Goal: Information Seeking & Learning: Learn about a topic

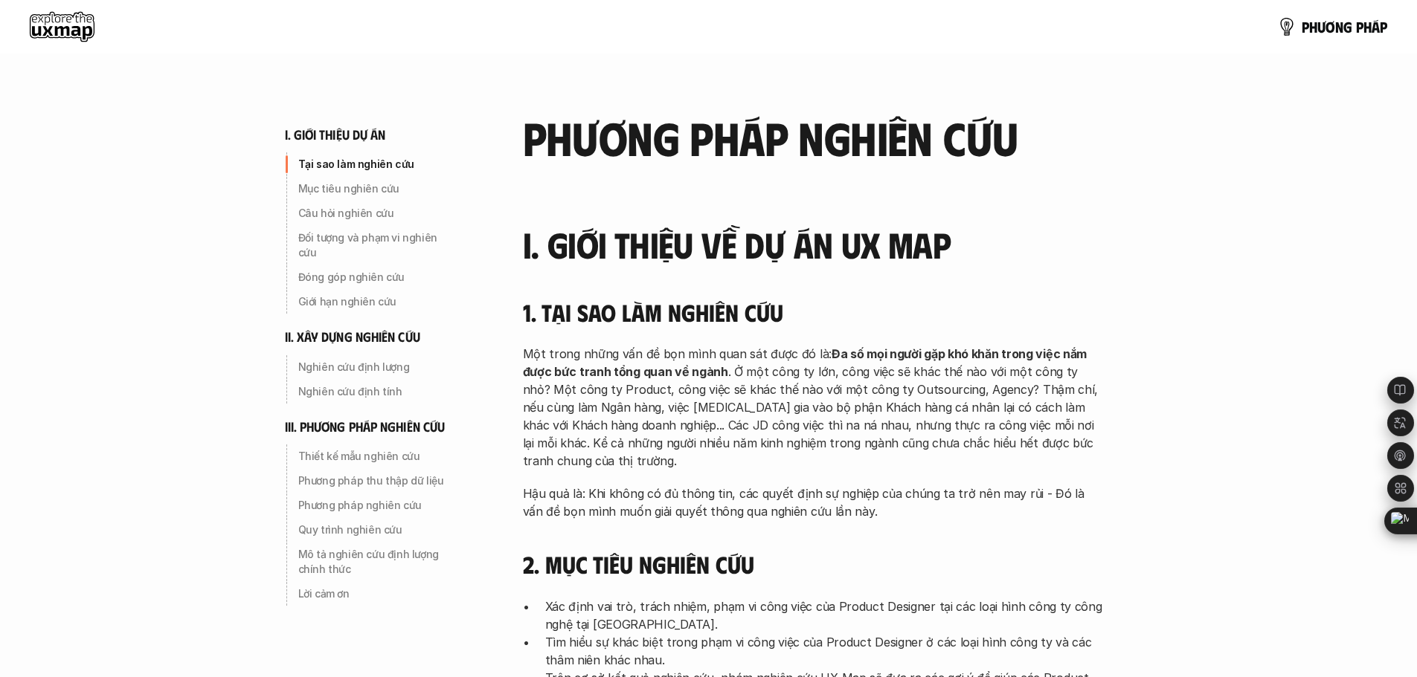
click at [57, 25] on use at bounding box center [62, 27] width 65 height 30
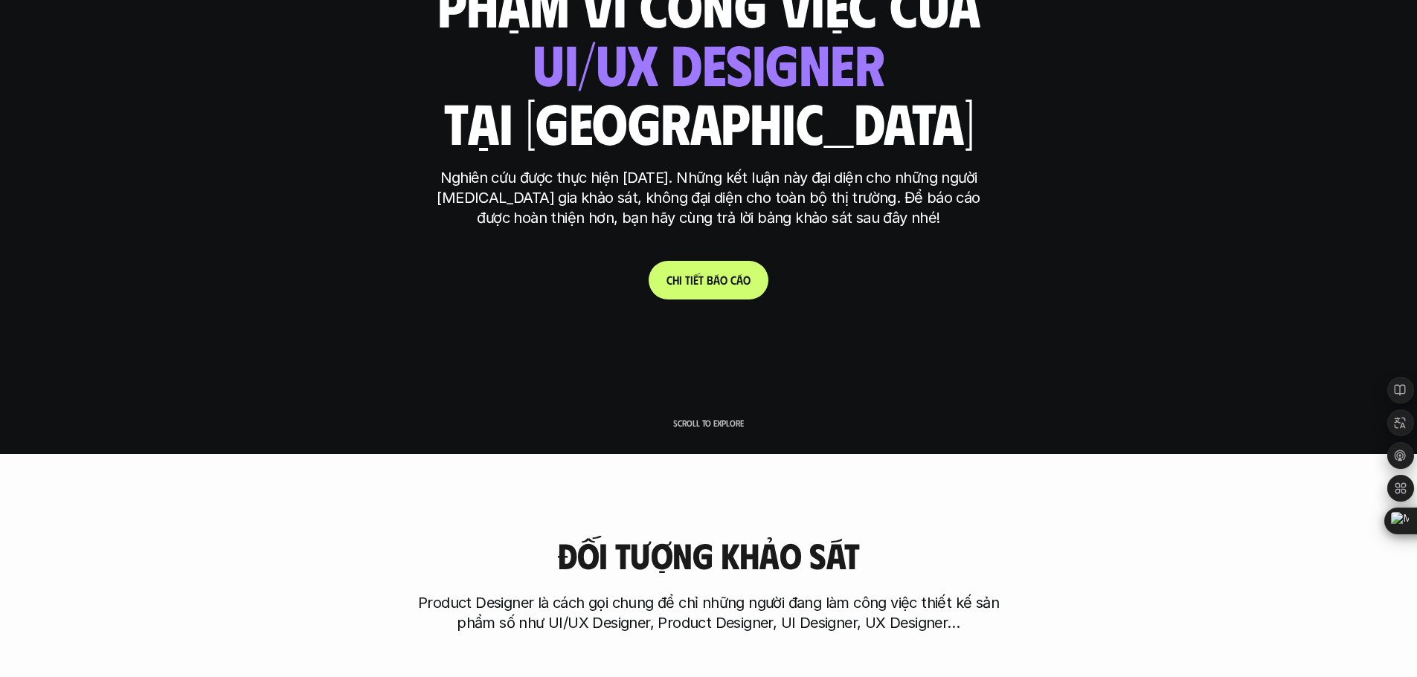
click at [720, 287] on p "C h i t i ế t b á o c á o" at bounding box center [708, 280] width 84 height 14
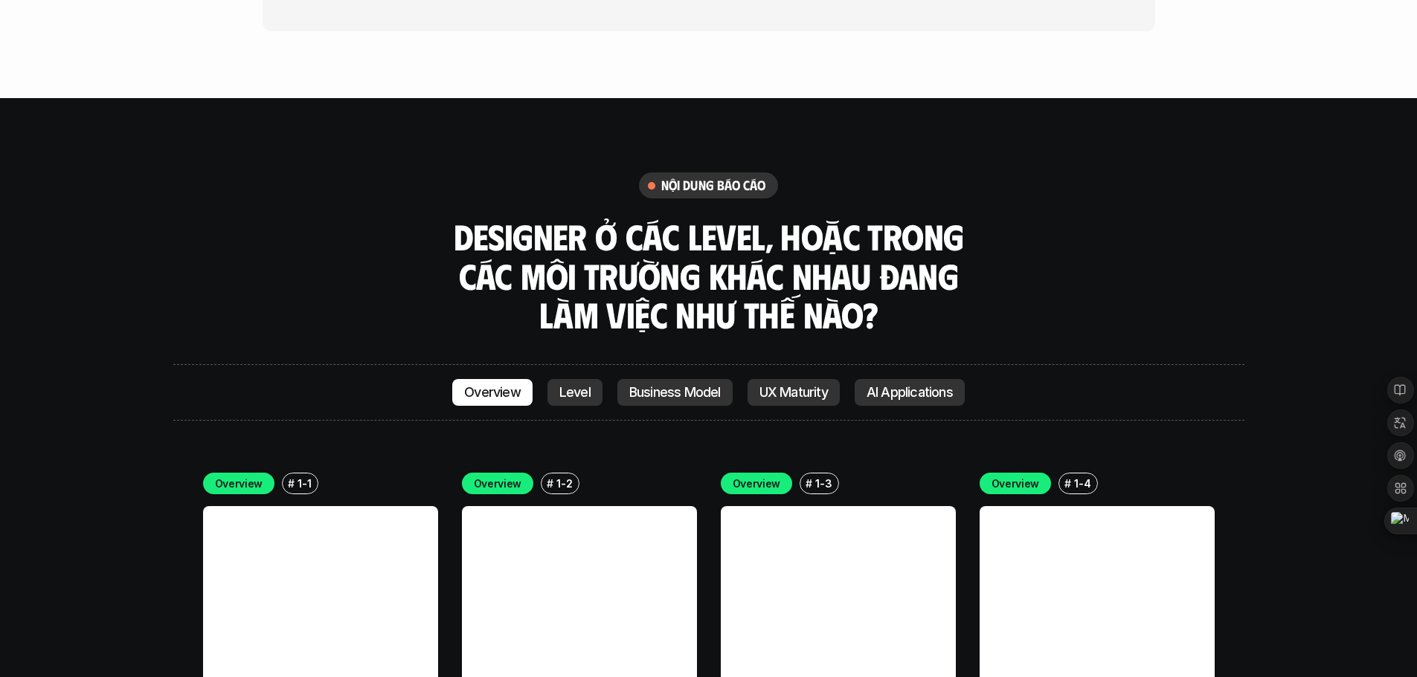
scroll to position [4039, 0]
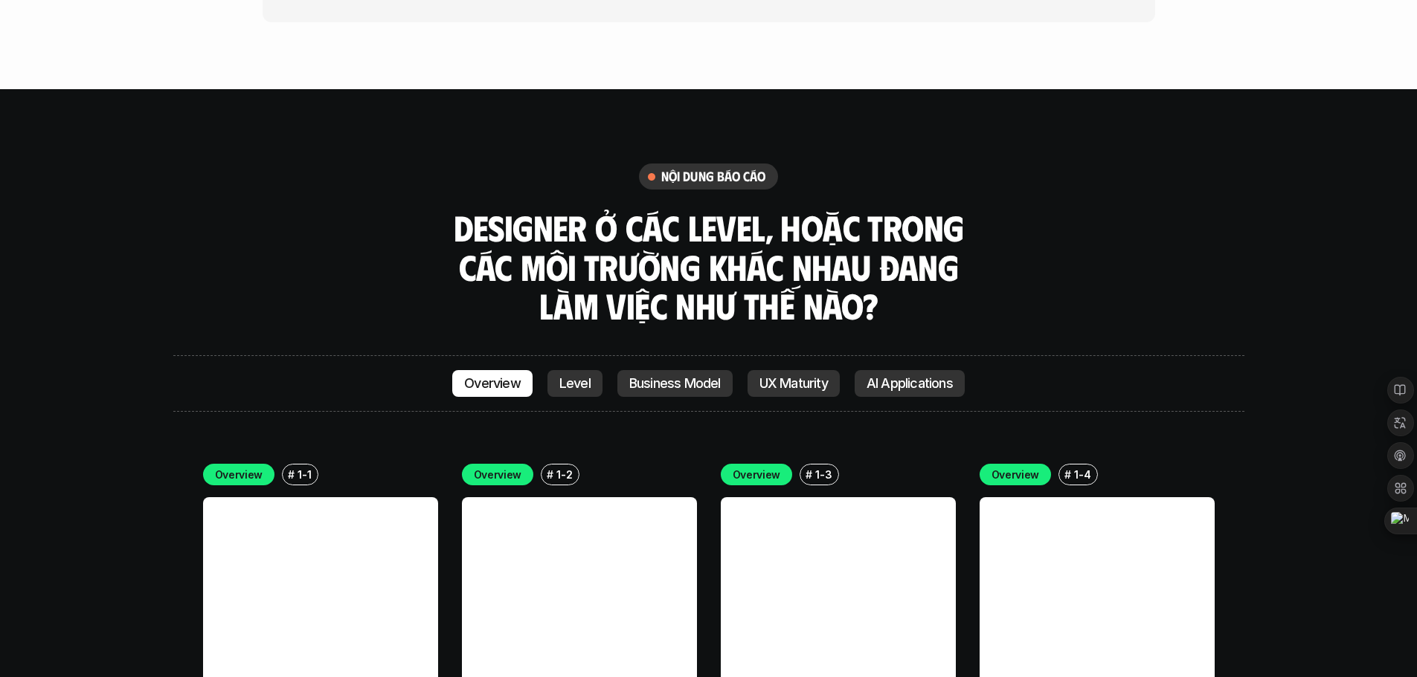
click at [915, 376] on p "AI Applications" at bounding box center [909, 383] width 86 height 15
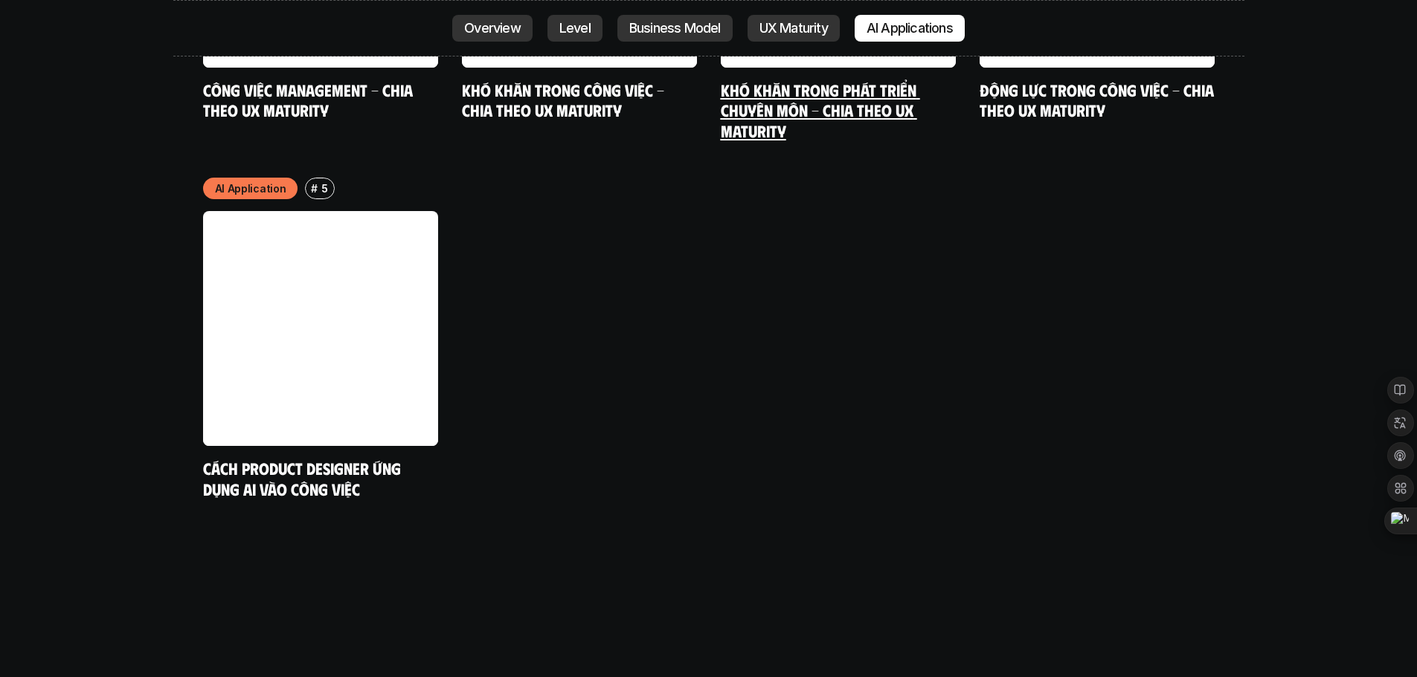
scroll to position [7972, 0]
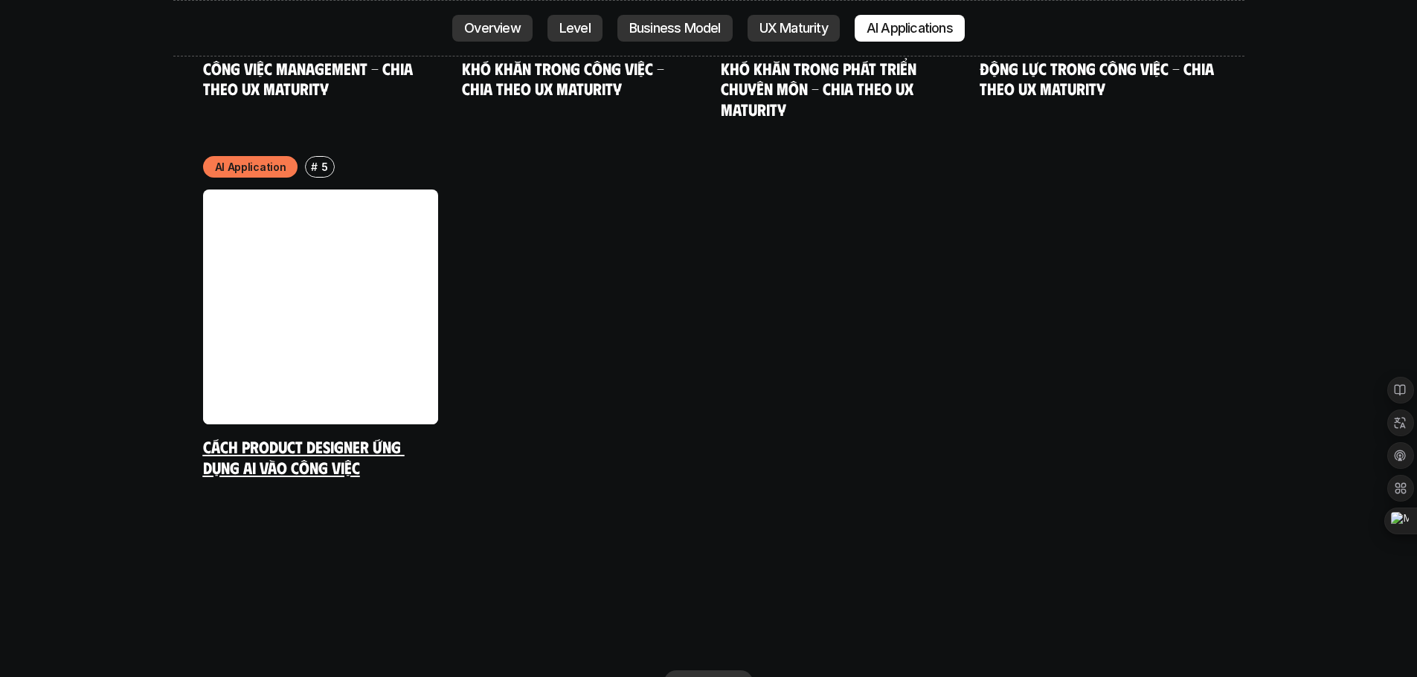
click at [344, 306] on link at bounding box center [320, 307] width 235 height 235
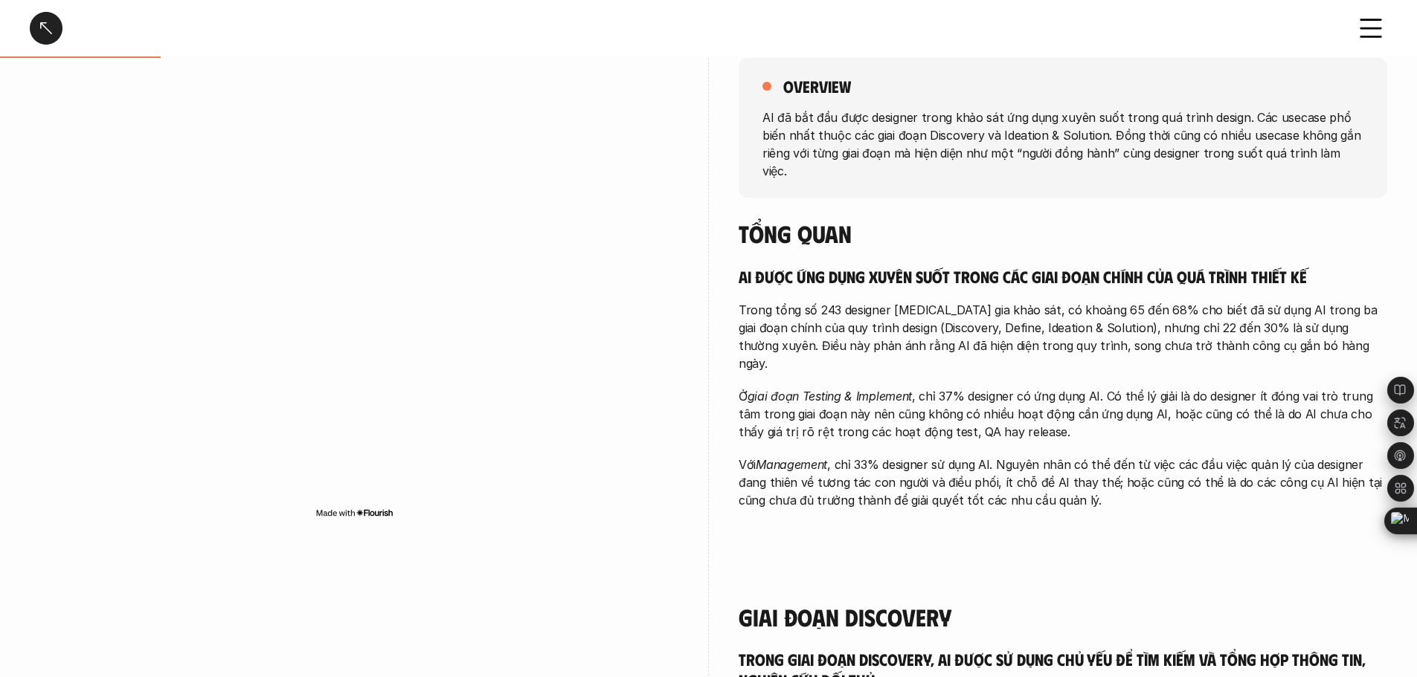
scroll to position [149, 0]
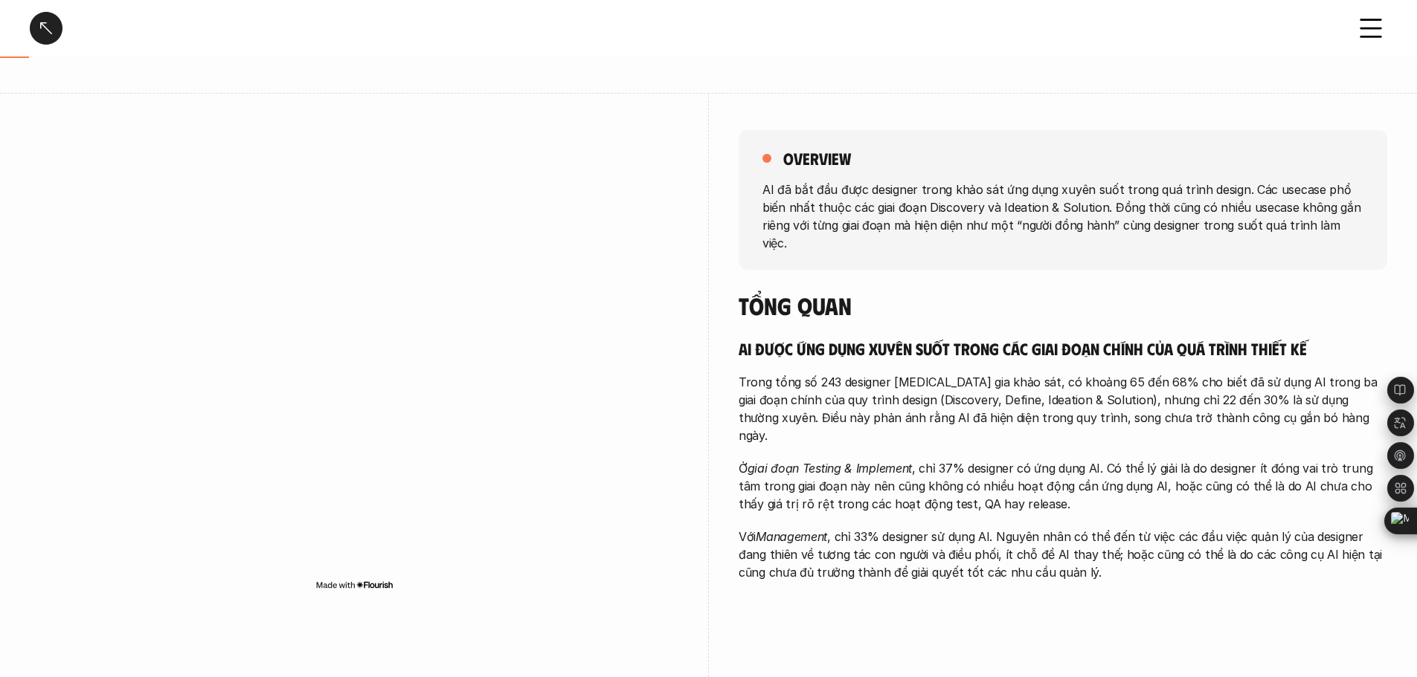
click at [54, 35] on div at bounding box center [46, 28] width 33 height 33
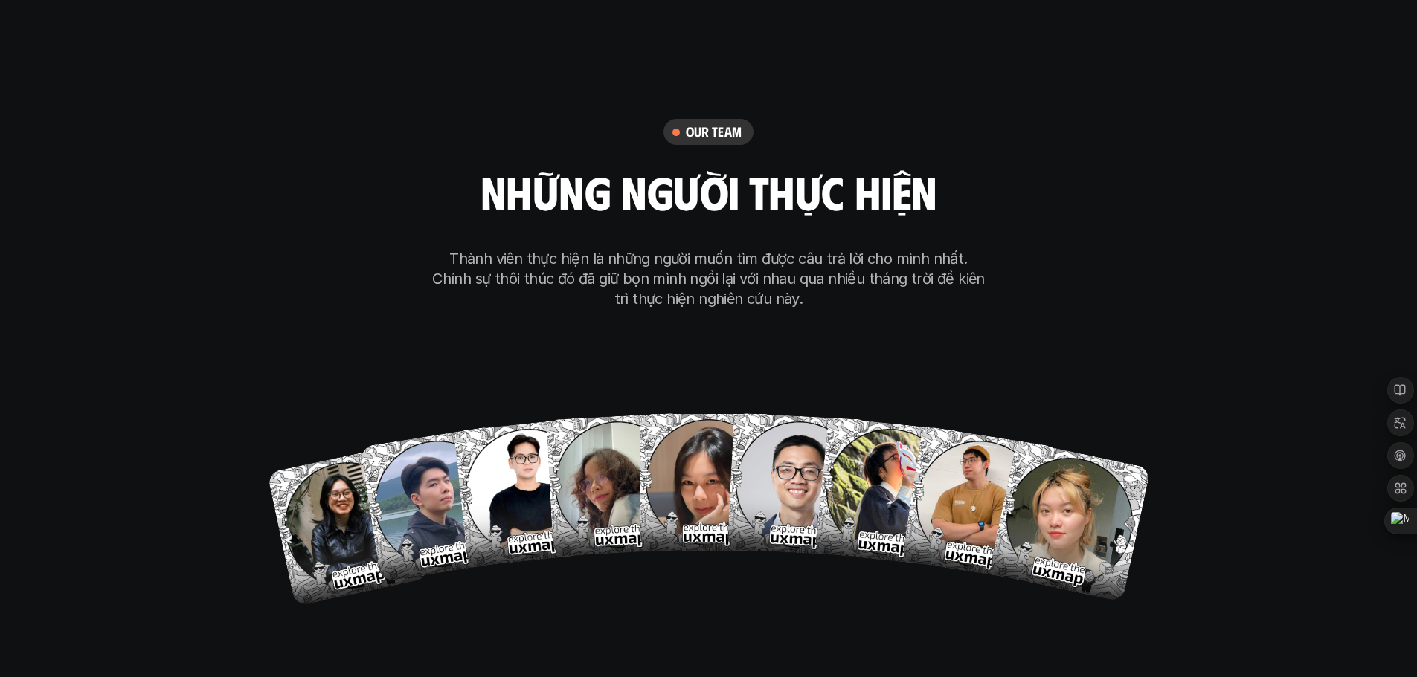
scroll to position [8571, 0]
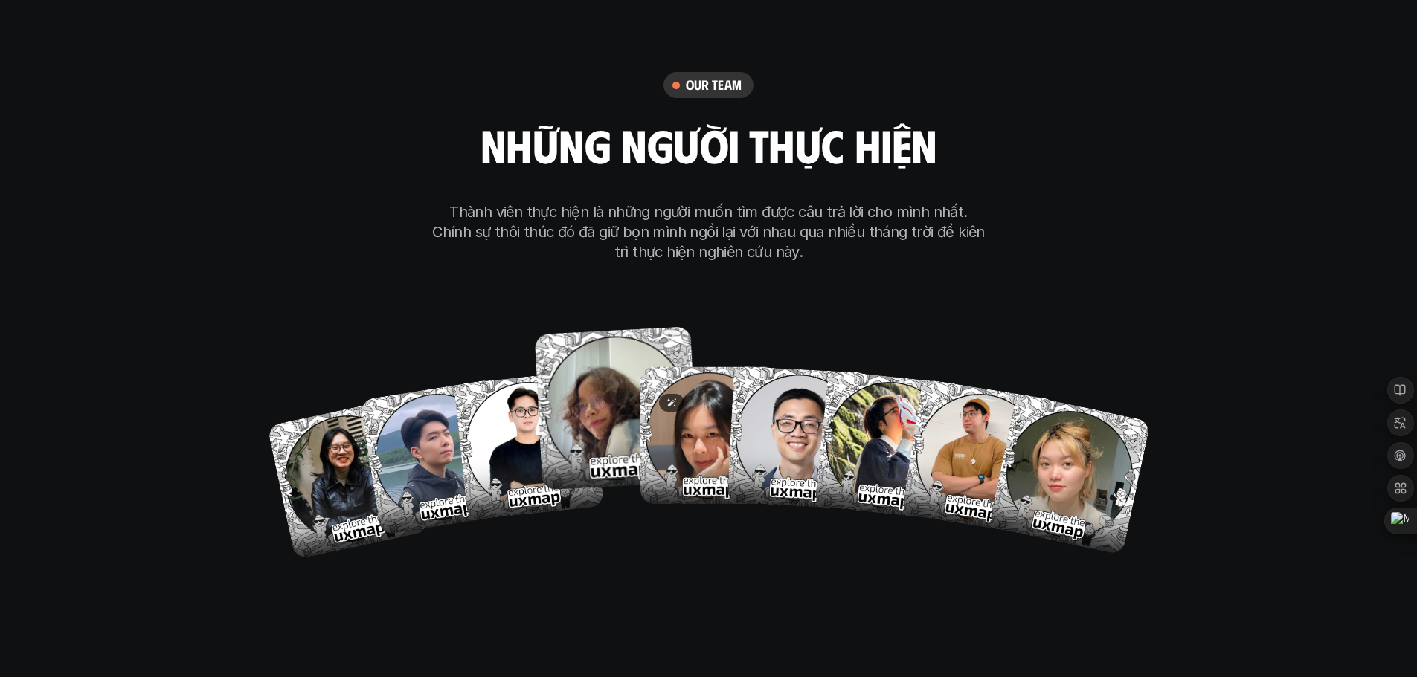
drag, startPoint x: 558, startPoint y: 368, endPoint x: 559, endPoint y: 456, distance: 87.7
drag, startPoint x: 559, startPoint y: 456, endPoint x: 578, endPoint y: 465, distance: 20.6
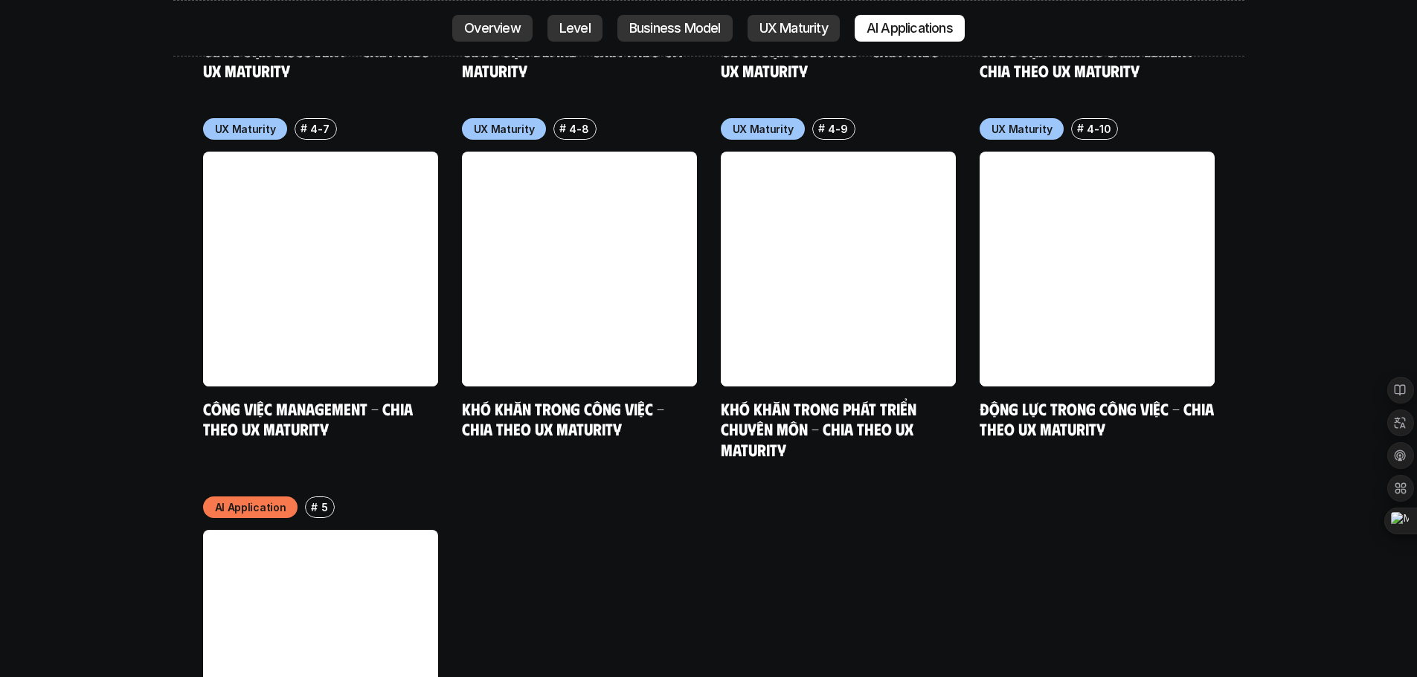
scroll to position [7628, 0]
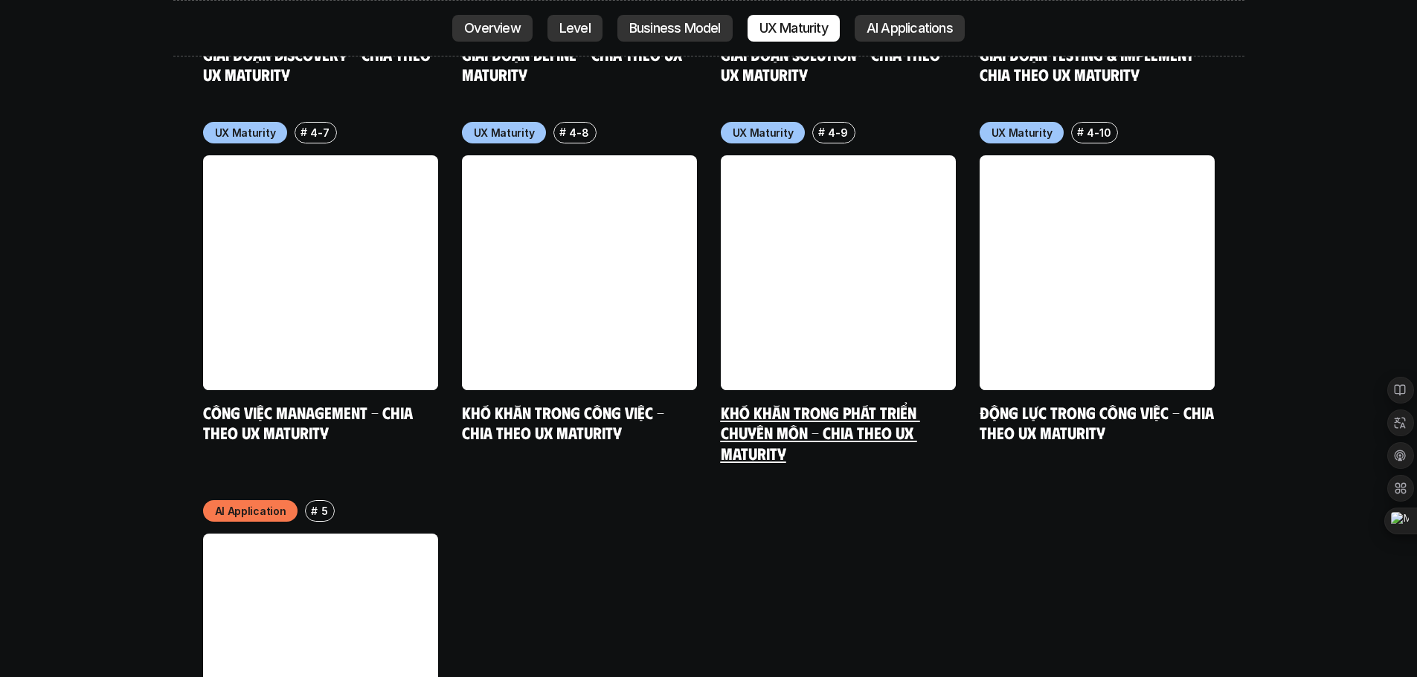
click at [812, 307] on div "UX Maturity # 4-9 Khó khăn trong phát triển chuyên môn - Chia theo UX Maturity" at bounding box center [838, 293] width 235 height 342
click at [745, 402] on link "Khó khăn trong phát triển chuyên môn - Chia theo UX Maturity" at bounding box center [820, 432] width 199 height 61
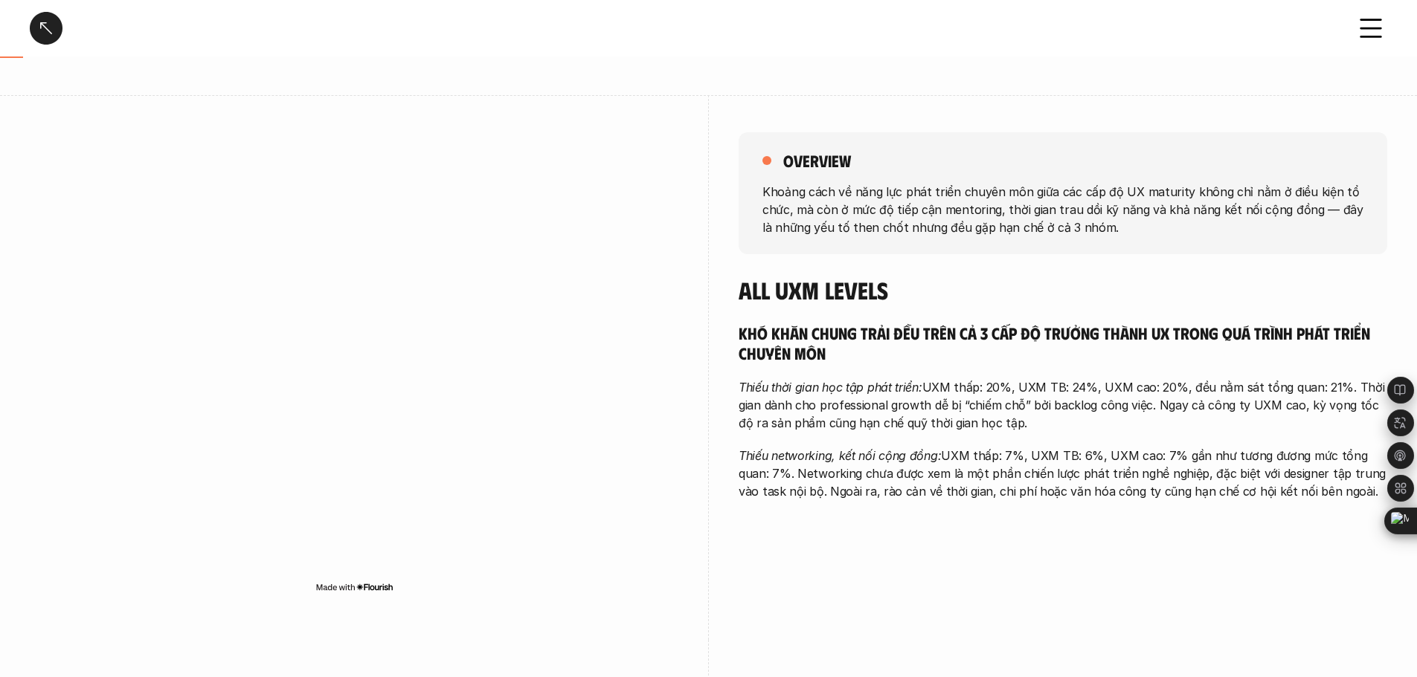
scroll to position [149, 0]
click at [46, 31] on div at bounding box center [46, 28] width 33 height 33
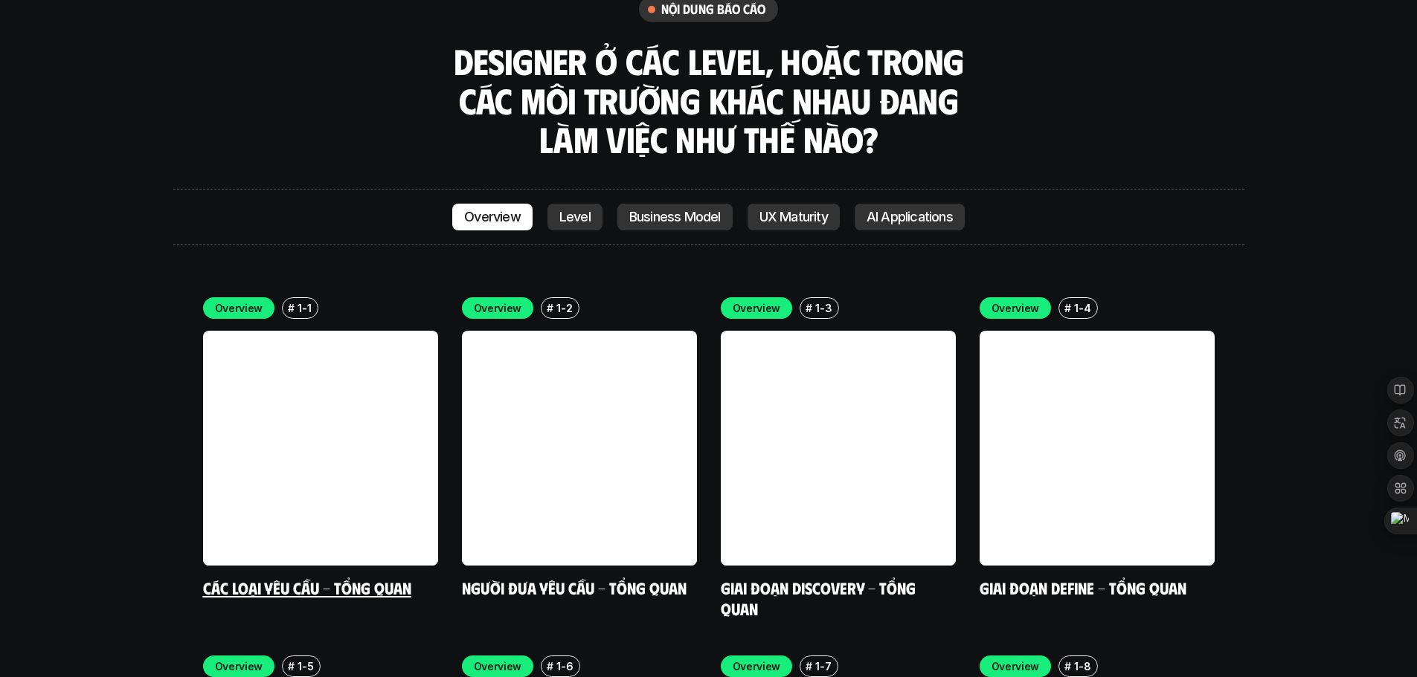
scroll to position [4184, 0]
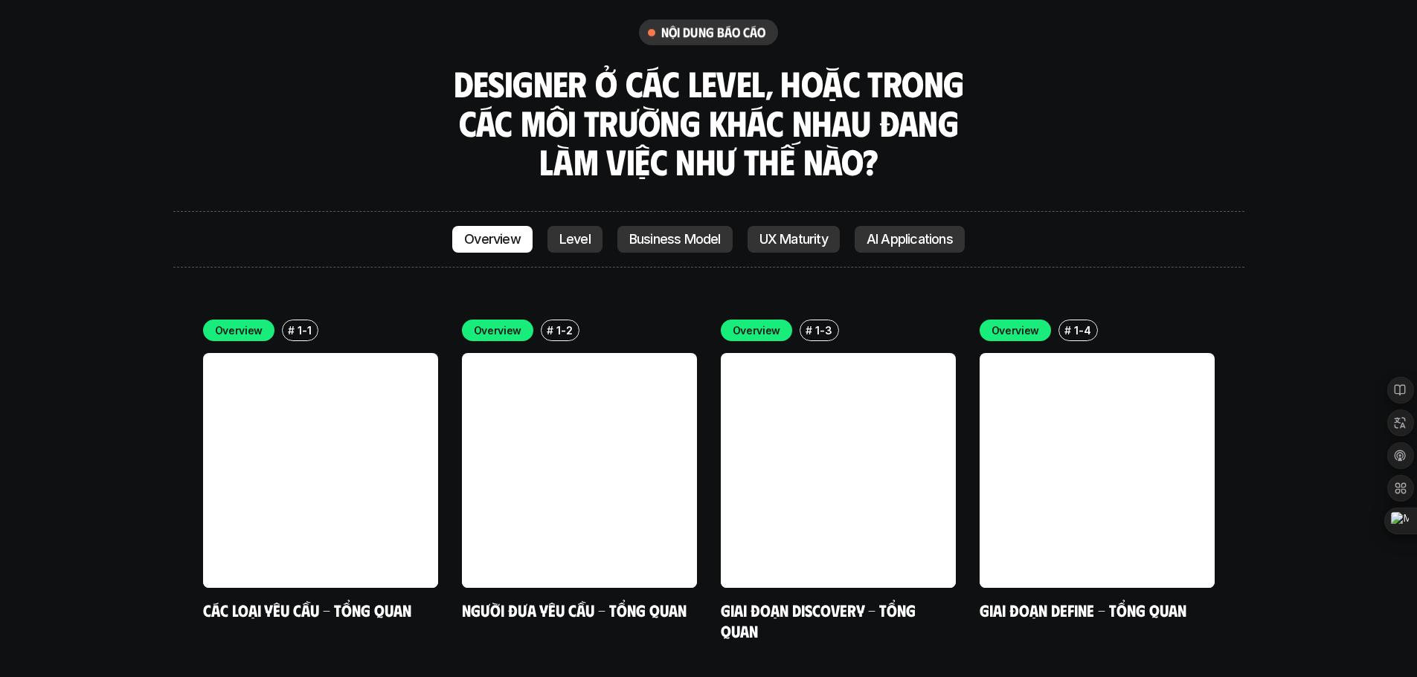
click at [561, 211] on div "Overview Level Business Model UX Maturity AI Applications" at bounding box center [708, 239] width 1071 height 57
click at [563, 232] on p "Level" at bounding box center [574, 239] width 31 height 15
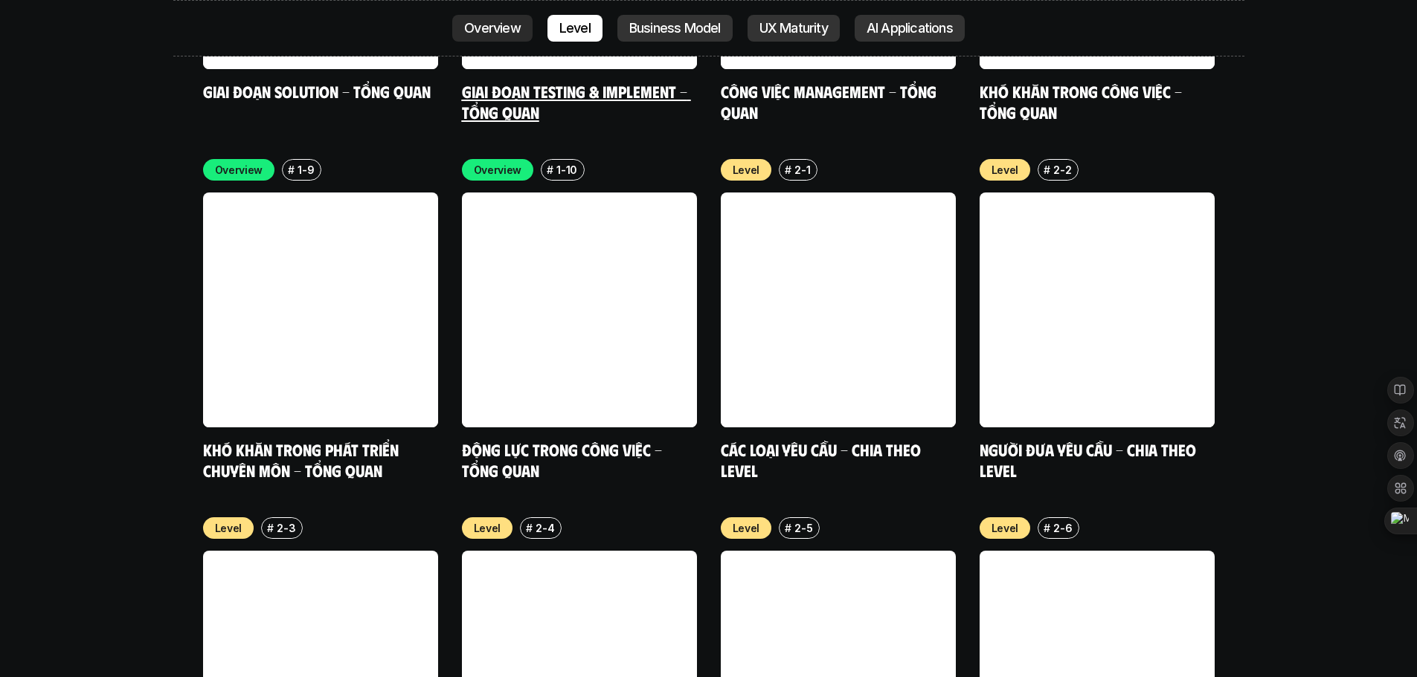
scroll to position [5064, 0]
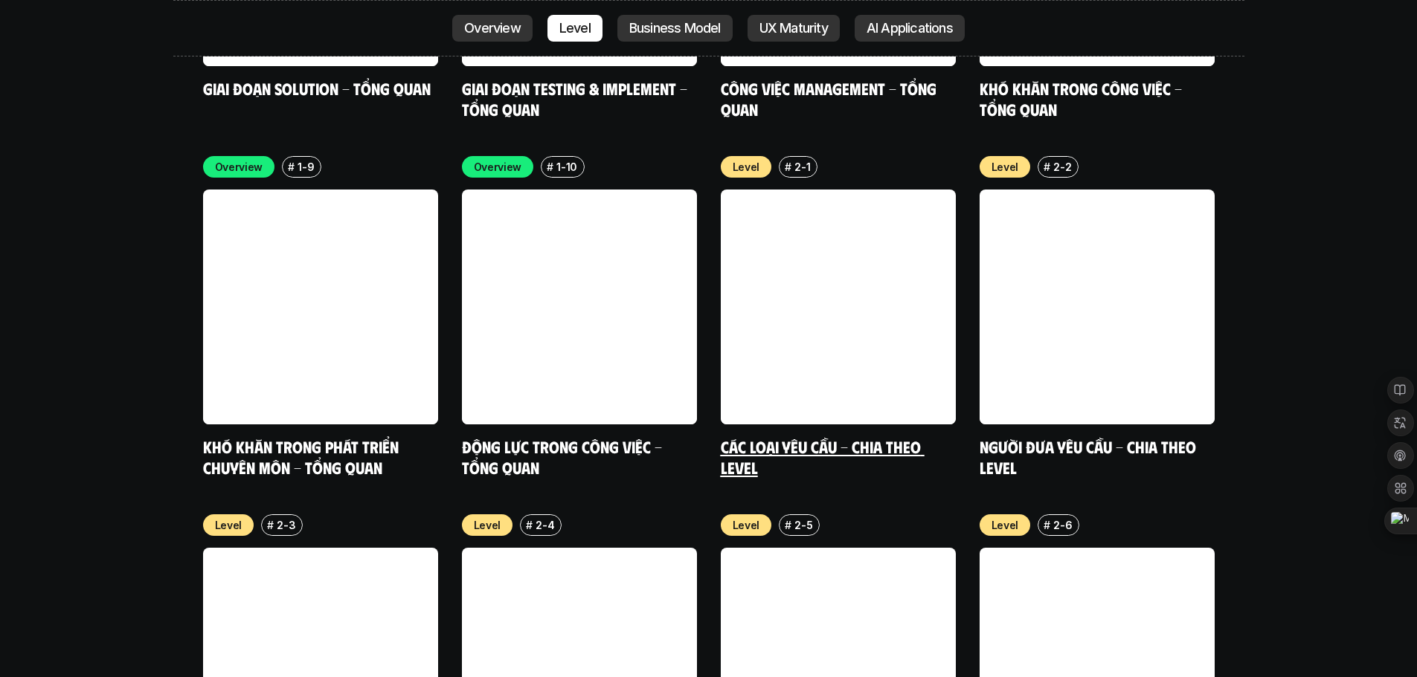
click at [760, 436] on link "Các loại yêu cầu - Chia theo level" at bounding box center [823, 456] width 204 height 41
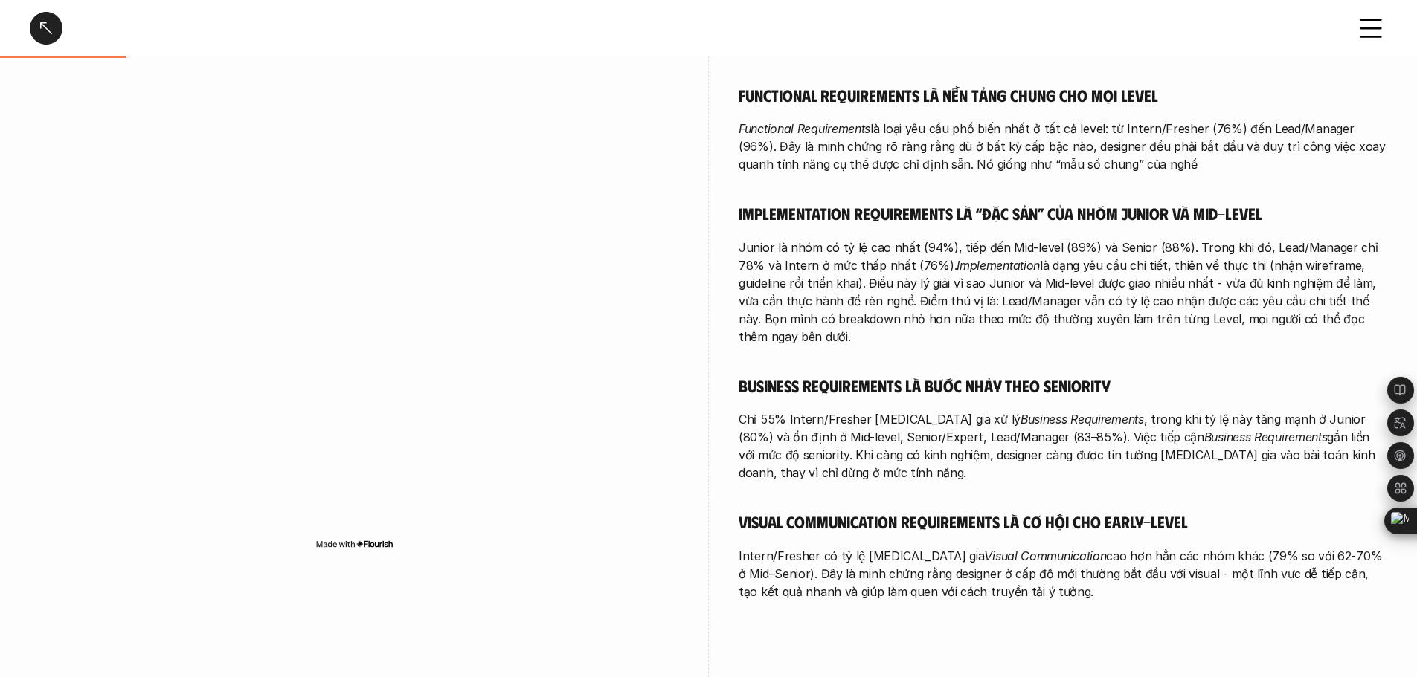
scroll to position [446, 0]
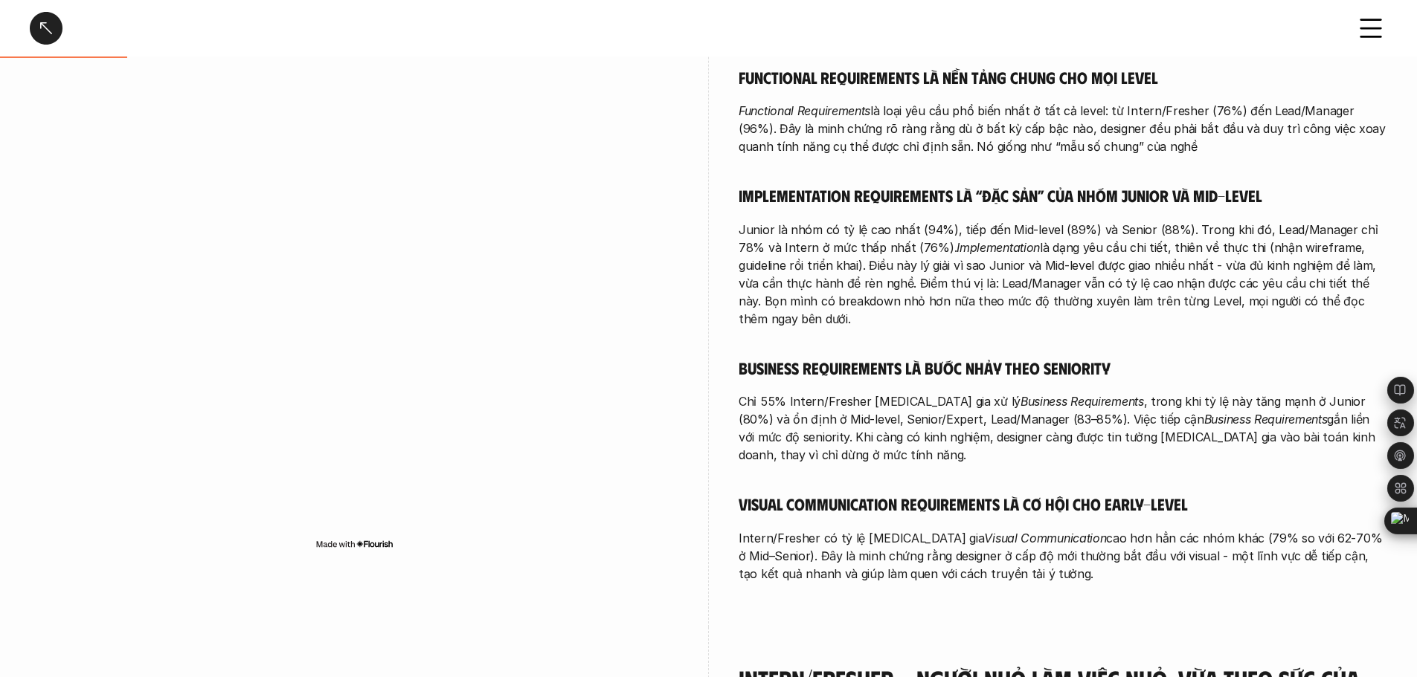
click at [899, 428] on p "Chỉ 55% Intern/Fresher [MEDICAL_DATA] gia xử lý Business Requirements , trong k…" at bounding box center [1062, 428] width 648 height 71
click at [867, 426] on p "Chỉ 55% Intern/Fresher [MEDICAL_DATA] gia xử lý Business Requirements , trong k…" at bounding box center [1062, 428] width 648 height 71
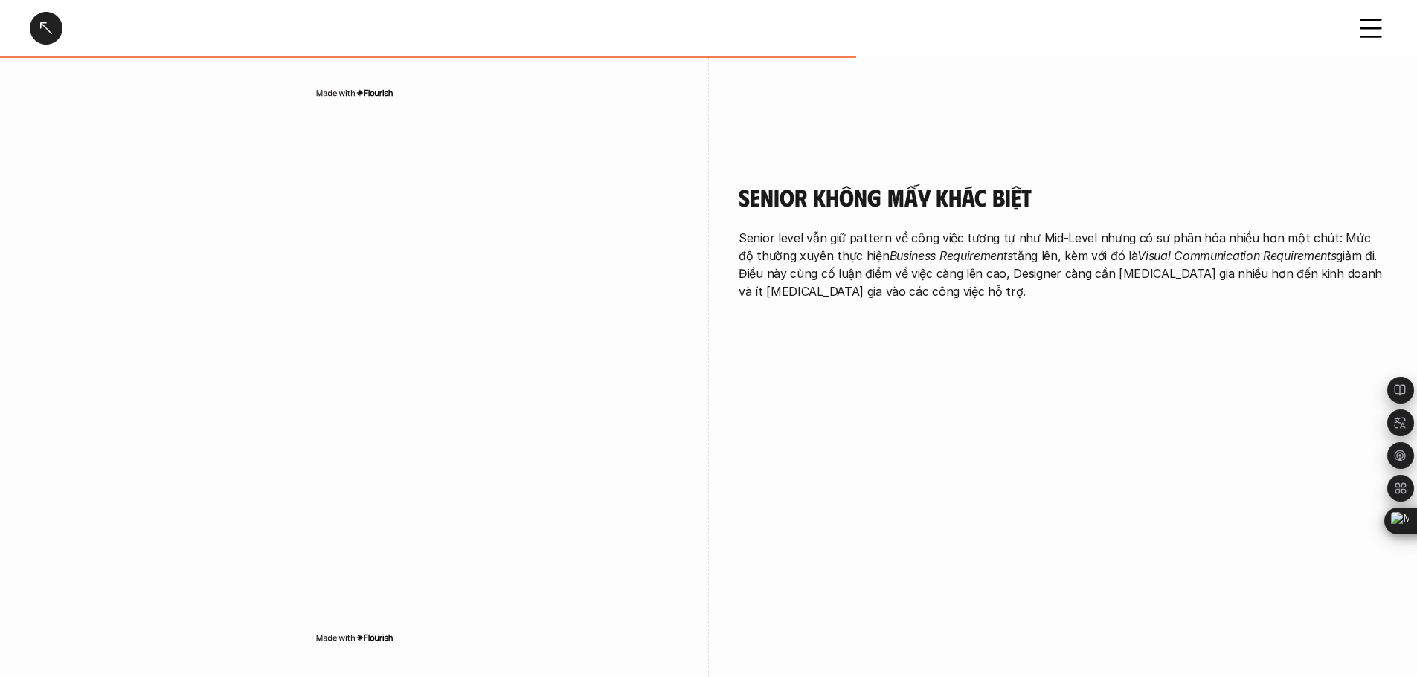
scroll to position [2603, 0]
